Goal: Task Accomplishment & Management: Manage account settings

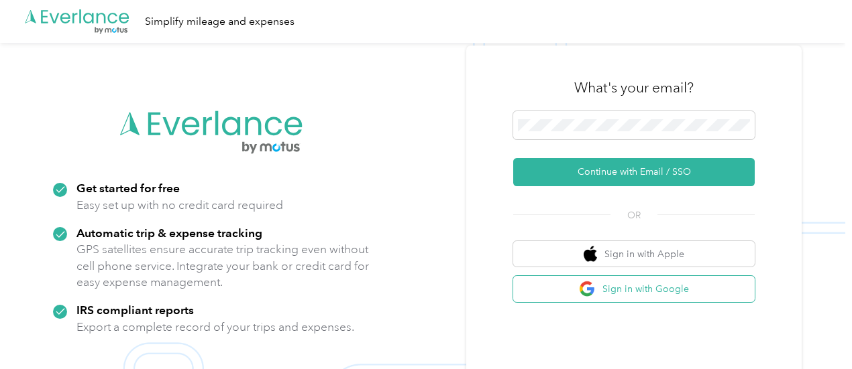
click at [595, 293] on img "button" at bounding box center [587, 289] width 17 height 17
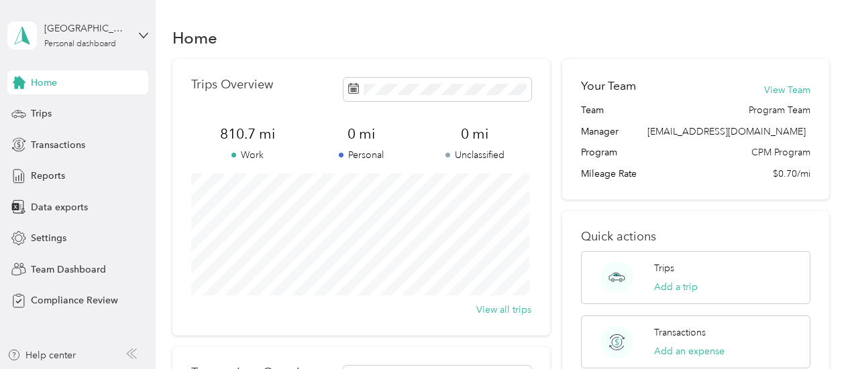
click at [103, 50] on div "Kaylee Plaza Personal dashboard" at bounding box center [77, 35] width 141 height 47
click at [64, 116] on div "Team dashboard" at bounding box center [149, 110] width 264 height 23
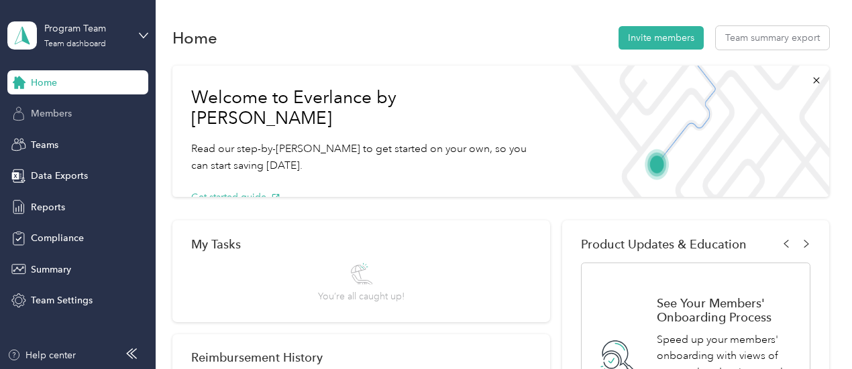
click at [109, 112] on div "Members" at bounding box center [77, 114] width 141 height 24
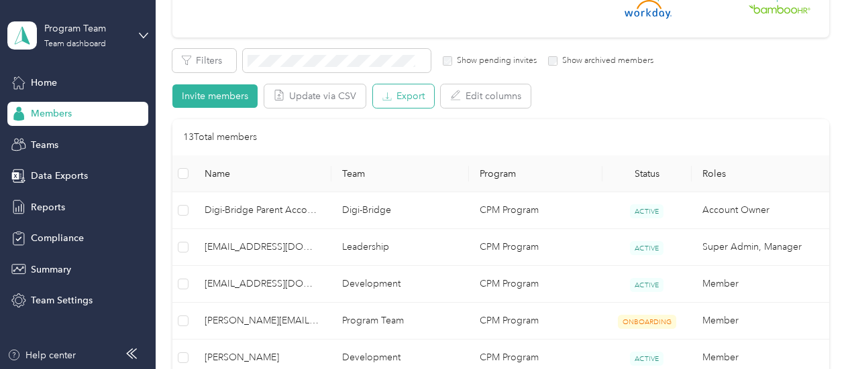
scroll to position [335, 0]
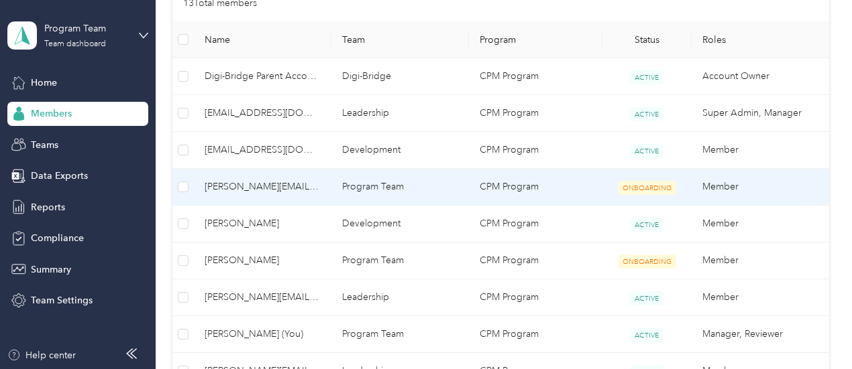
click at [284, 186] on span "[PERSON_NAME][EMAIL_ADDRESS][DOMAIN_NAME]" at bounding box center [263, 187] width 116 height 15
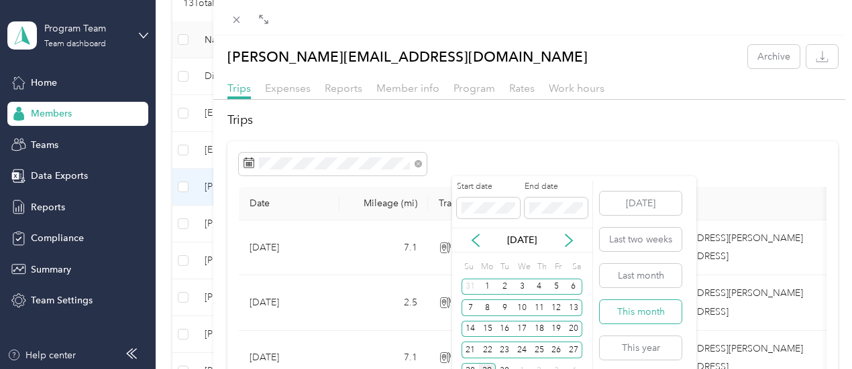
click at [634, 316] on button "This month" at bounding box center [640, 311] width 82 height 23
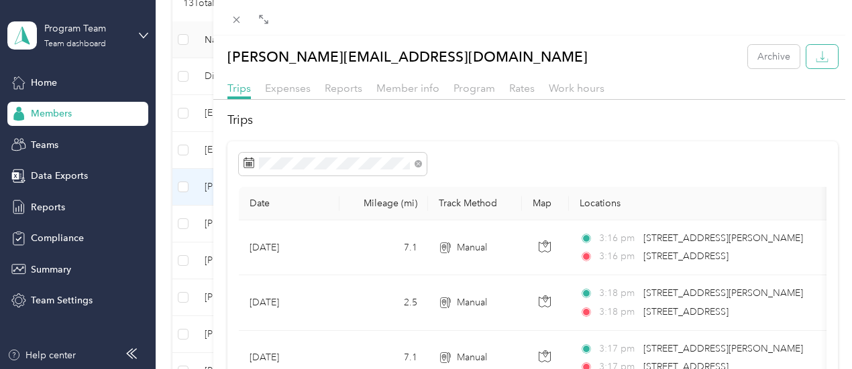
click at [815, 58] on icon "button" at bounding box center [821, 56] width 13 height 13
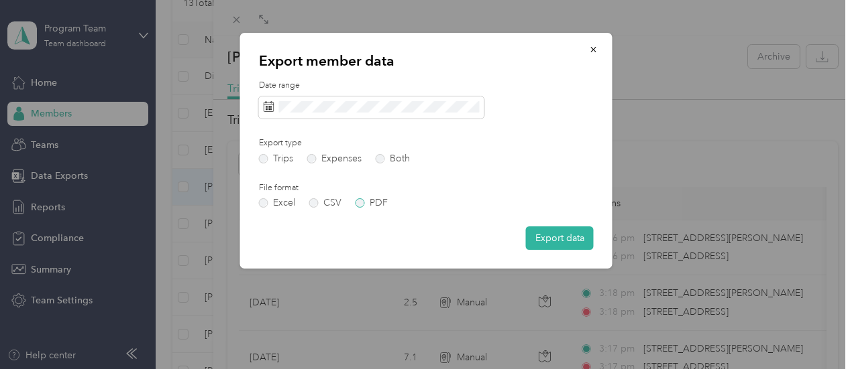
click at [367, 203] on label "PDF" at bounding box center [371, 202] width 32 height 9
click at [559, 241] on button "Export data" at bounding box center [560, 238] width 68 height 23
